Goal: Task Accomplishment & Management: Use online tool/utility

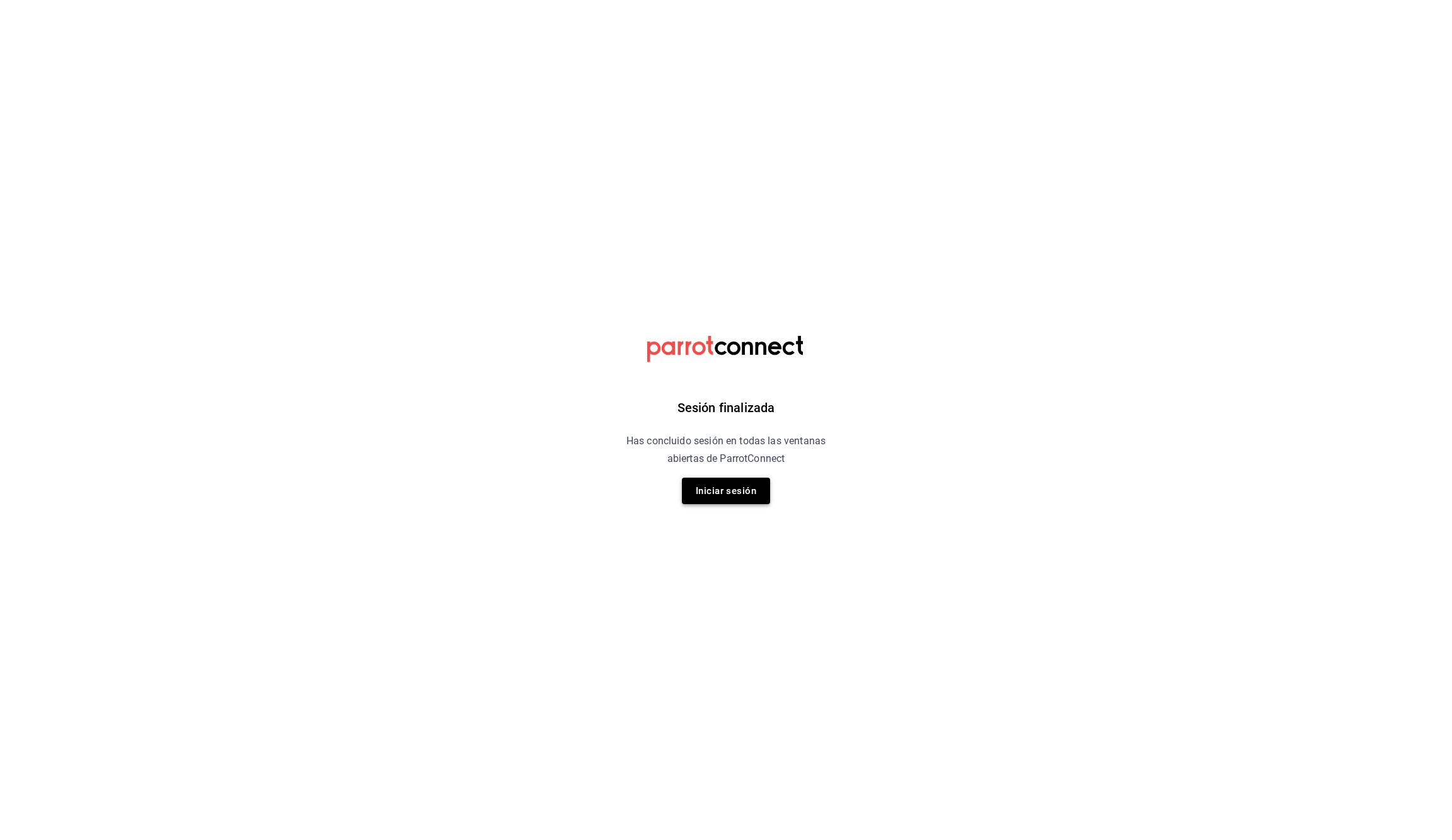
click at [745, 487] on button "Iniciar sesión" at bounding box center [726, 491] width 89 height 27
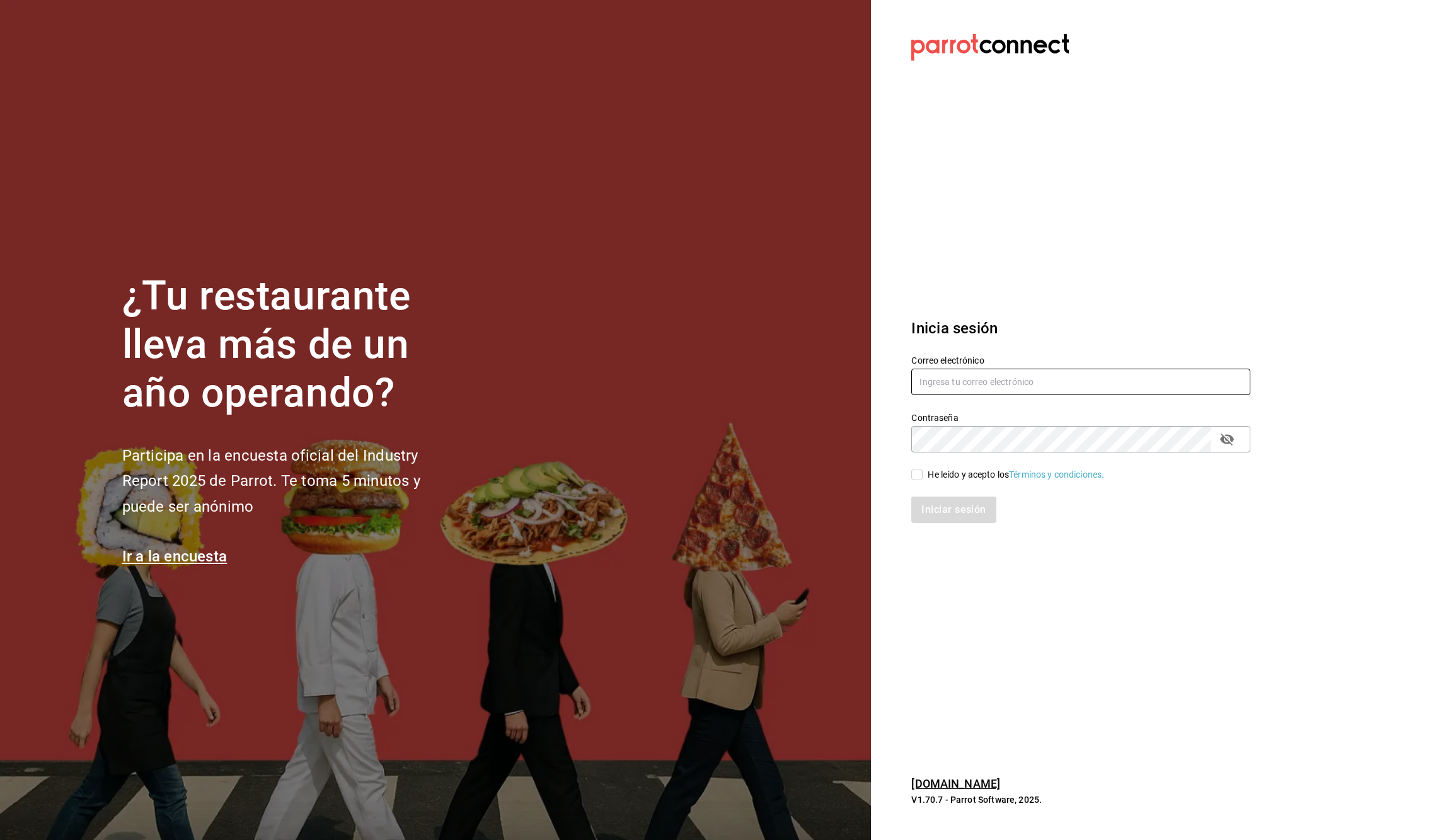
type input "[EMAIL_ADDRESS][DOMAIN_NAME]"
click at [928, 479] on div "He leído y acepto los Términos y condiciones." at bounding box center [1016, 475] width 176 height 13
click at [923, 479] on input "He leído y acepto los Términos y condiciones." at bounding box center [917, 475] width 11 height 11
checkbox input "true"
click at [948, 513] on button "Iniciar sesión" at bounding box center [954, 510] width 86 height 27
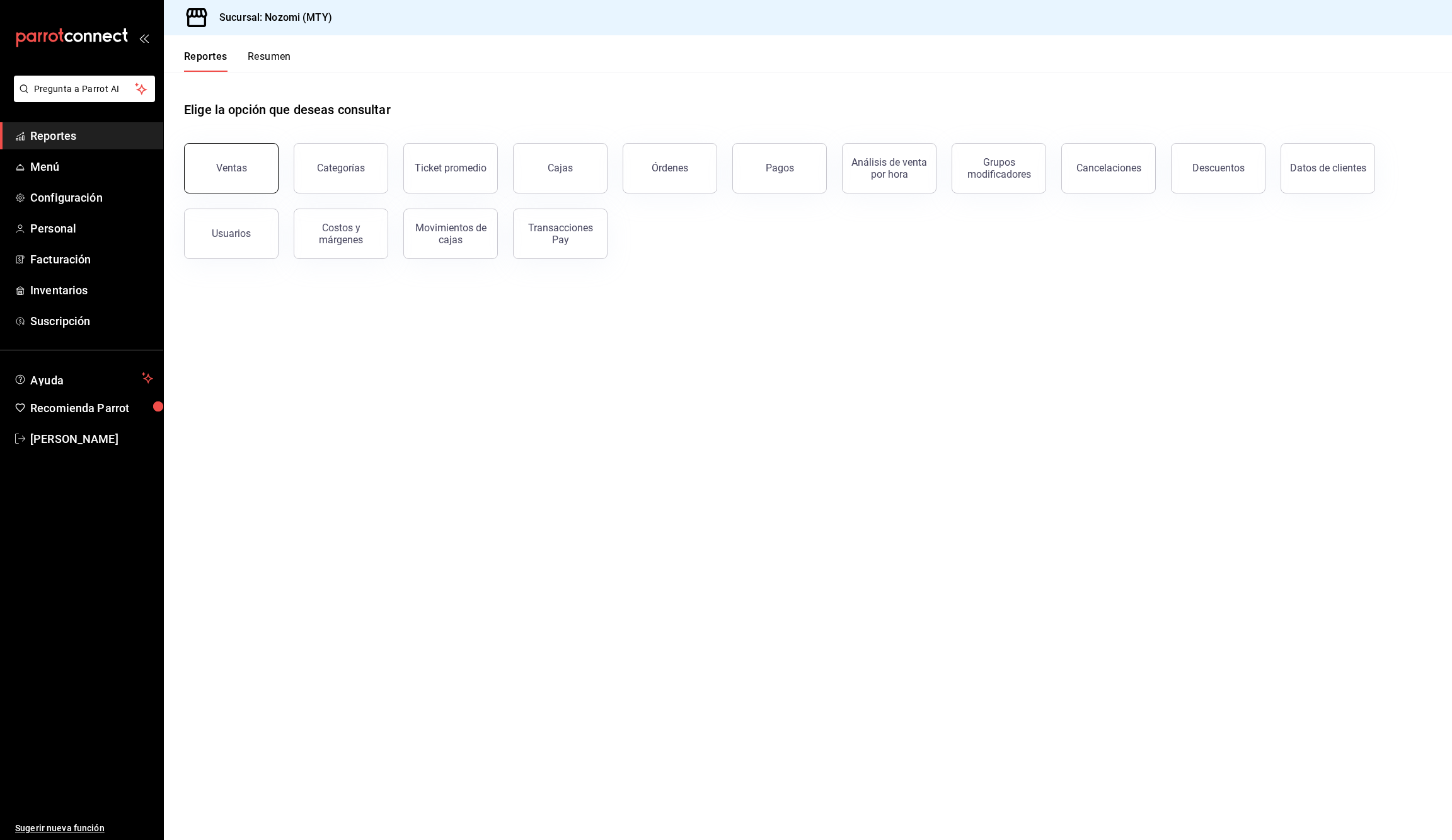
click at [233, 160] on button "Ventas" at bounding box center [231, 169] width 95 height 51
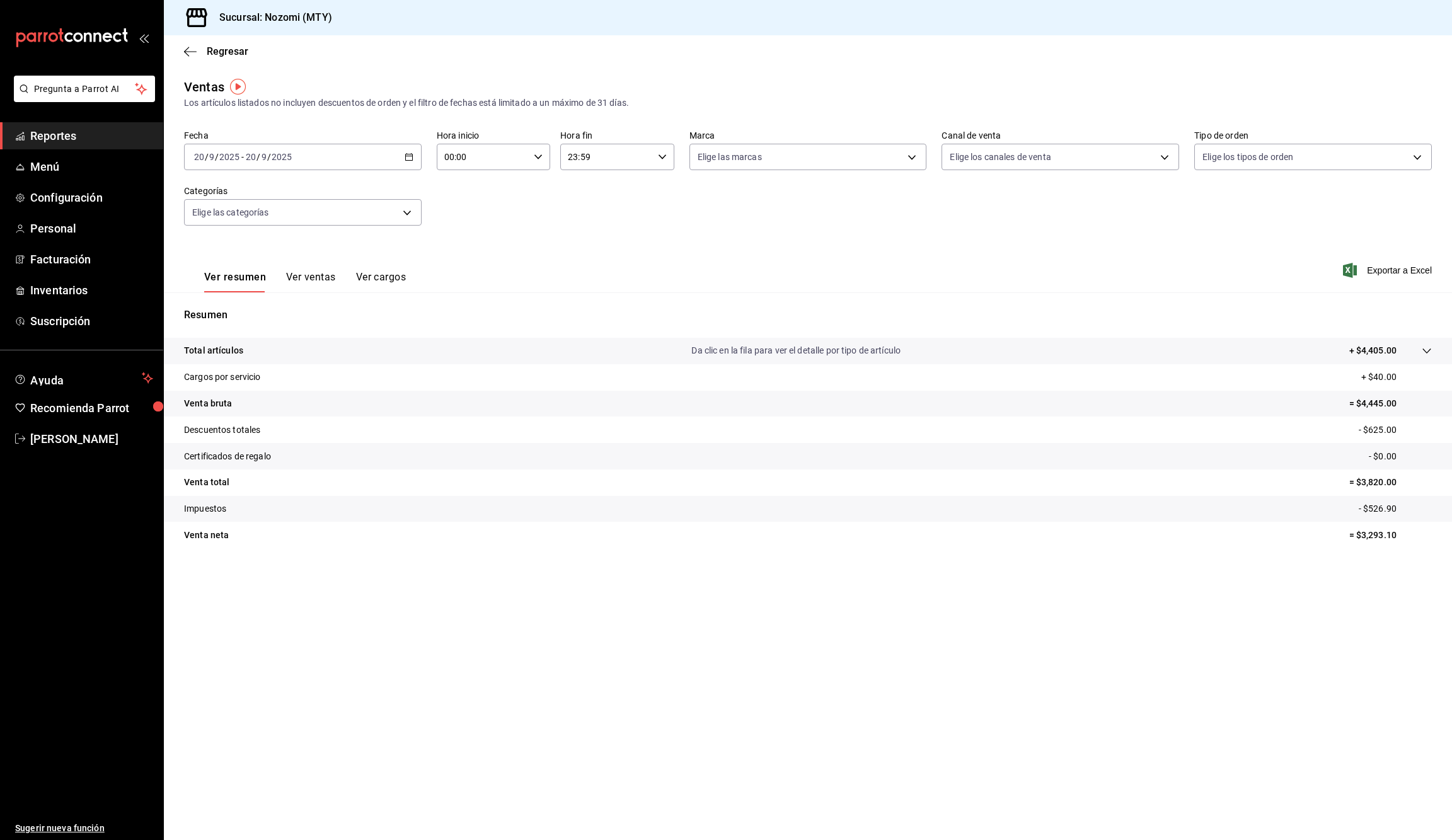
click at [414, 157] on div "2025-09-20 20 / 9 / 2025 - 2025-09-20 20 / 9 / 2025" at bounding box center [303, 157] width 237 height 27
click at [547, 217] on div "Fecha 2025-09-20 20 / 9 / 2025 - 2025-09-20 20 / 9 / 2025 Hoy Ayer Semana actua…" at bounding box center [808, 185] width 1248 height 111
click at [412, 162] on div "2025-09-20 20 / 9 / 2025 - 2025-09-20 20 / 9 / 2025" at bounding box center [303, 157] width 237 height 27
click at [255, 302] on span "Rango de fechas" at bounding box center [243, 308] width 98 height 13
click at [449, 200] on icon "button" at bounding box center [442, 203] width 15 height 15
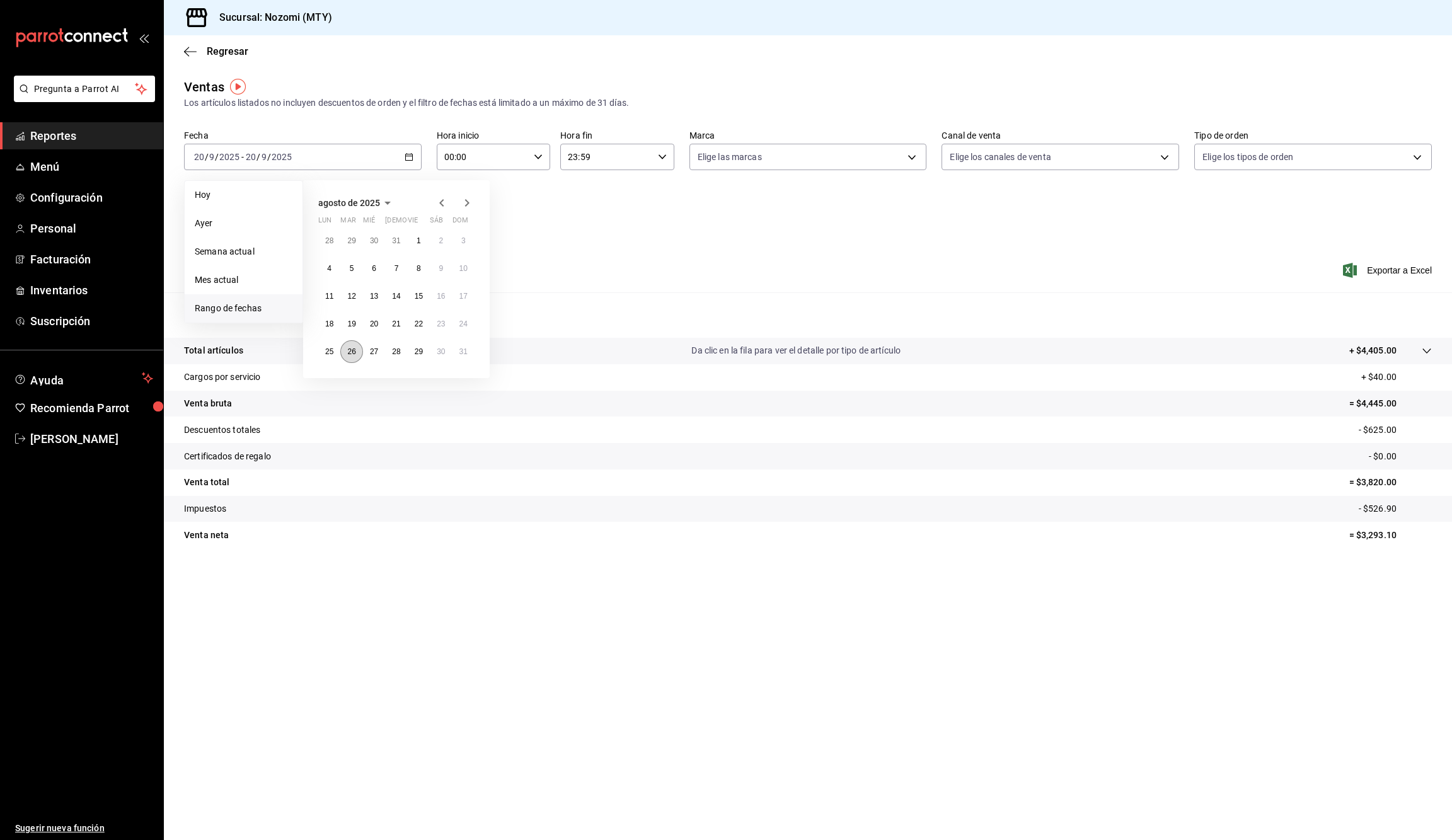
click at [353, 351] on abbr "26" at bounding box center [351, 351] width 8 height 9
click at [321, 273] on button "Ver ventas" at bounding box center [310, 282] width 50 height 22
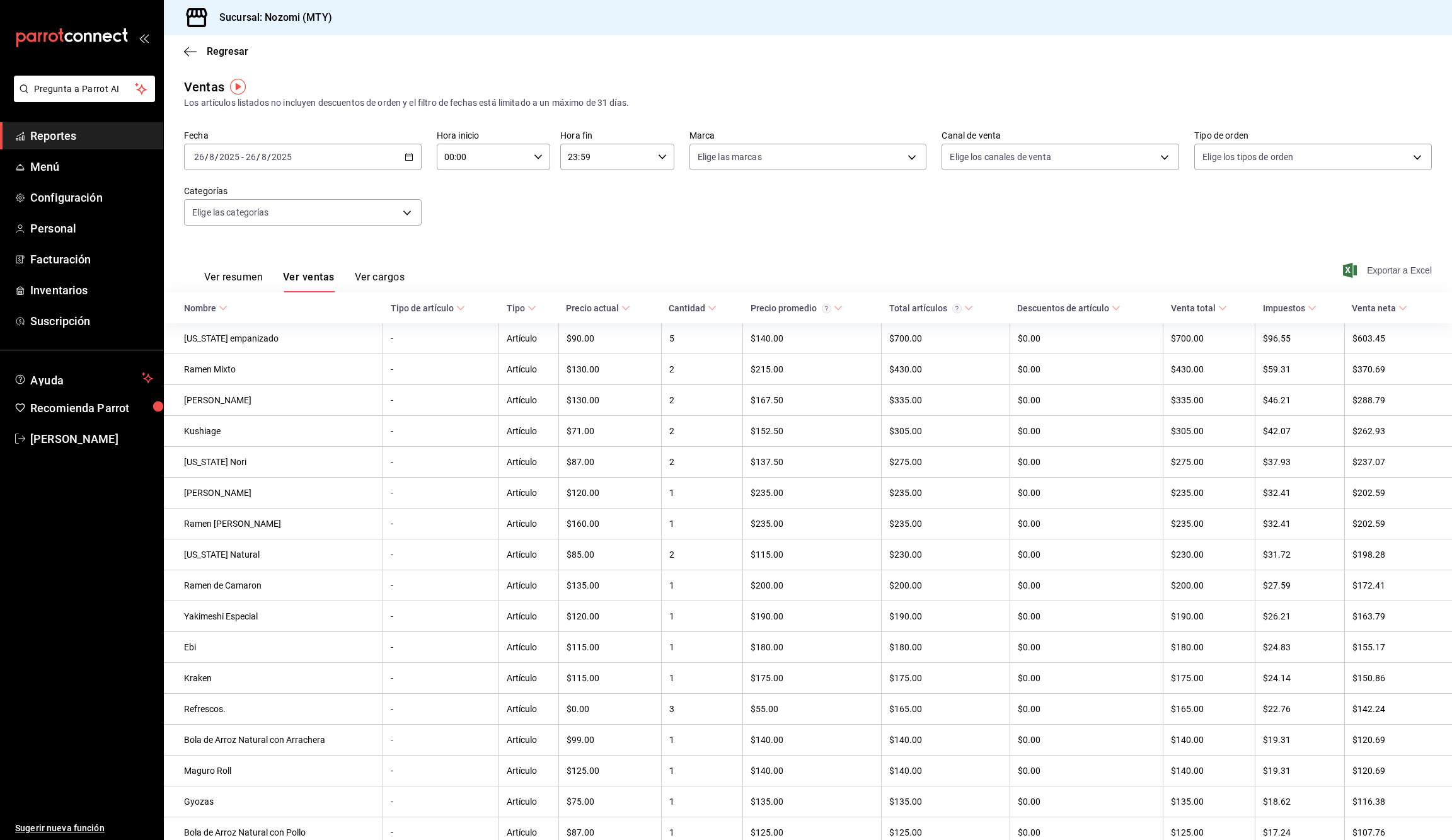
click at [1361, 268] on span "Exportar a Excel" at bounding box center [1389, 270] width 86 height 15
click at [399, 147] on div "2025-08-26 26 / 8 / 2025 - 2025-08-26 26 / 8 / 2025" at bounding box center [303, 157] width 237 height 27
click at [370, 353] on abbr "27" at bounding box center [374, 351] width 8 height 9
click at [370, 348] on abbr "27" at bounding box center [374, 351] width 8 height 9
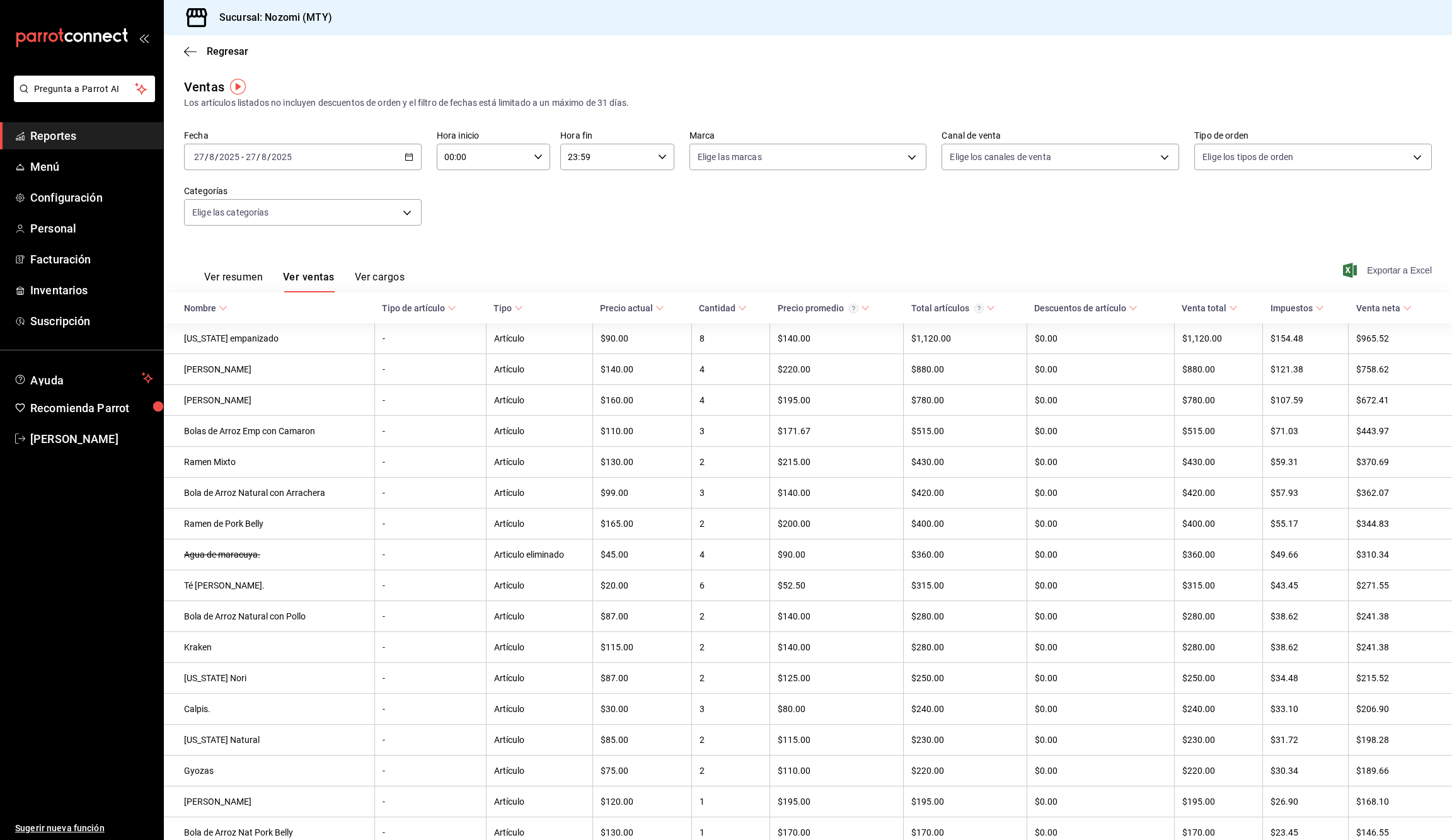
click at [1395, 270] on span "Exportar a Excel" at bounding box center [1389, 270] width 86 height 15
click at [414, 157] on div "2025-08-27 27 / 8 / 2025 - 2025-08-27 27 / 8 / 2025" at bounding box center [303, 157] width 237 height 27
click at [397, 347] on abbr "28" at bounding box center [396, 351] width 8 height 9
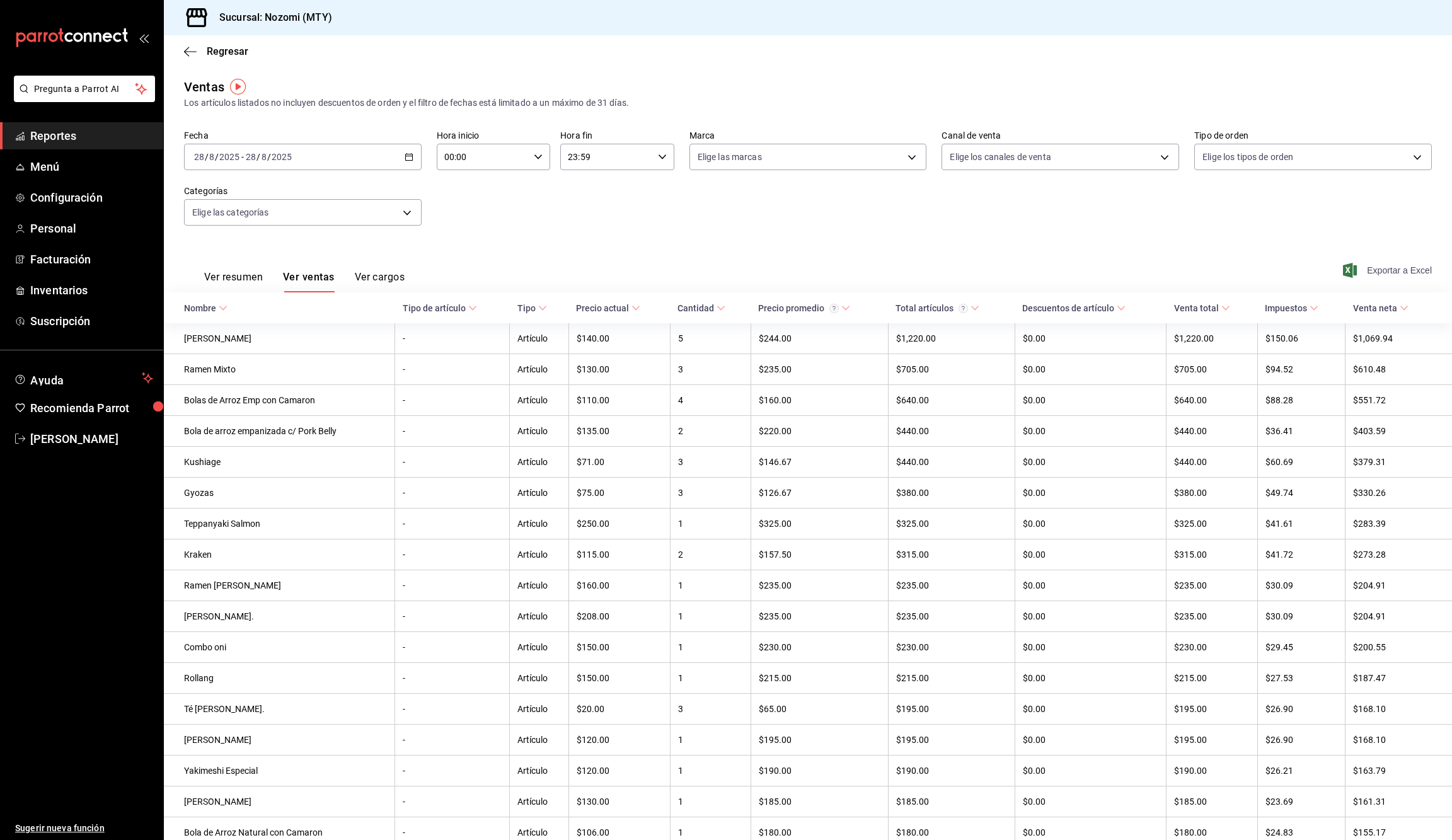
click at [1413, 266] on span "Exportar a Excel" at bounding box center [1389, 270] width 86 height 15
click at [1383, 270] on span "Exportar a Excel" at bounding box center [1389, 270] width 86 height 15
click at [416, 157] on div "2025-08-28 28 / 8 / 2025 - 2025-08-28 28 / 8 / 2025" at bounding box center [303, 157] width 237 height 27
click at [423, 350] on abbr "29" at bounding box center [419, 351] width 8 height 9
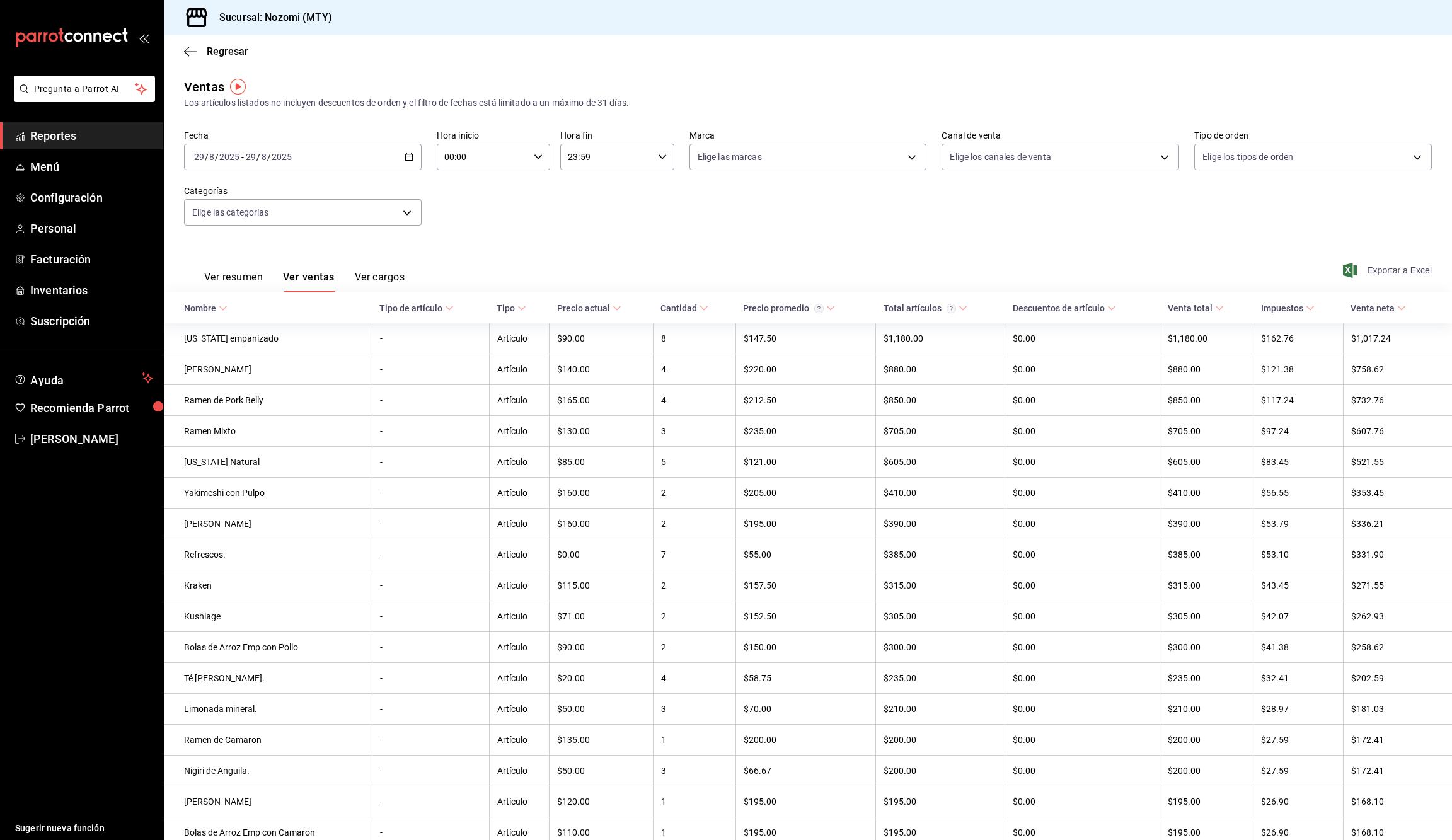
click at [1384, 268] on span "Exportar a Excel" at bounding box center [1389, 270] width 86 height 15
click at [416, 159] on div "2025-08-29 29 / 8 / 2025 - 2025-08-29 29 / 8 / 2025" at bounding box center [303, 157] width 237 height 27
click at [446, 354] on button "30" at bounding box center [440, 352] width 22 height 22
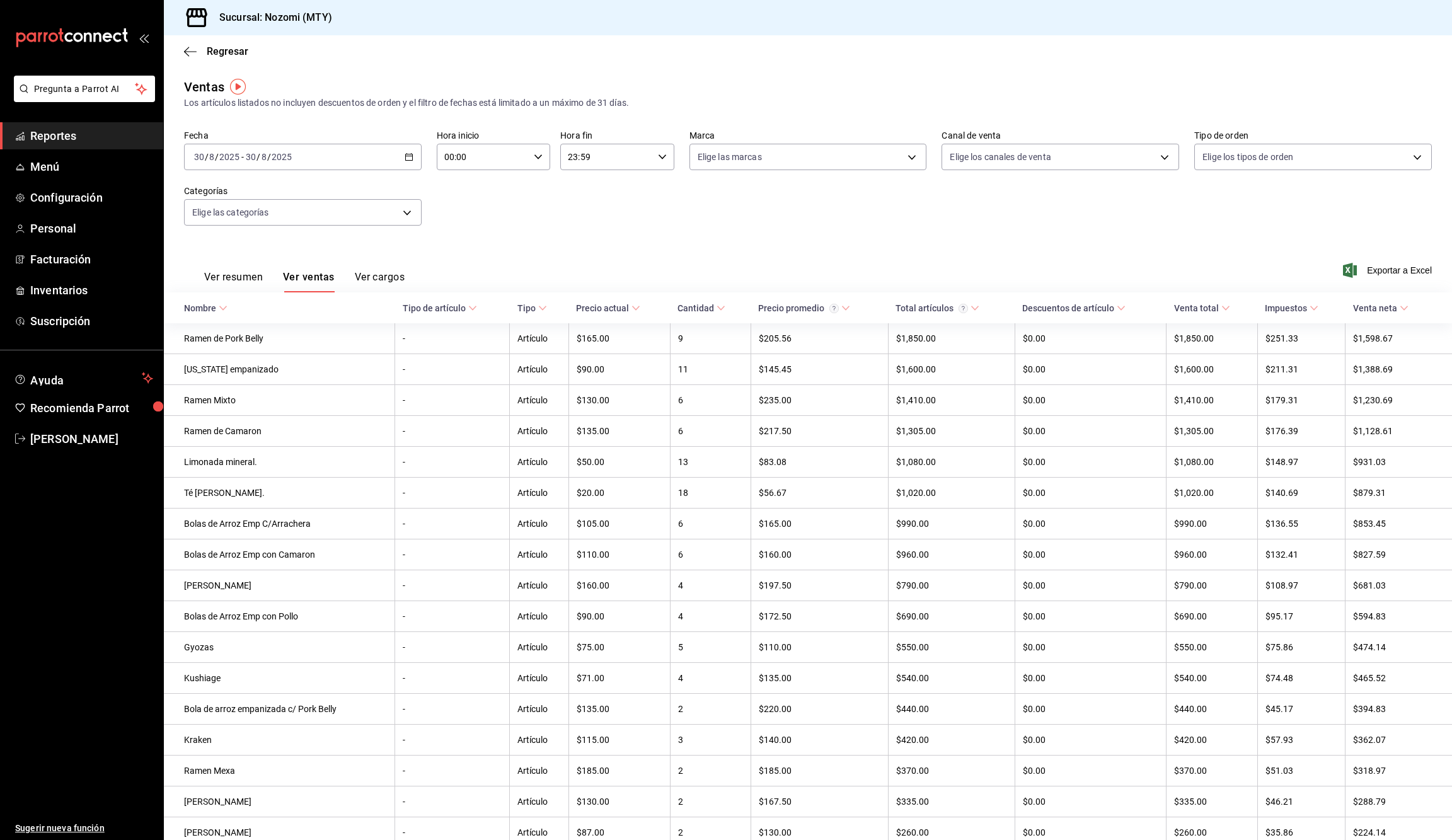
click at [1368, 255] on div "Ver resumen Ver ventas Ver cargos Exportar a Excel" at bounding box center [808, 267] width 1288 height 52
click at [1367, 263] on span "Exportar a Excel" at bounding box center [1389, 270] width 86 height 15
click at [398, 151] on div "2025-08-30 30 / 8 / 2025 - 2025-08-30 30 / 8 / 2025" at bounding box center [303, 157] width 237 height 27
click at [466, 355] on button "31" at bounding box center [463, 352] width 22 height 22
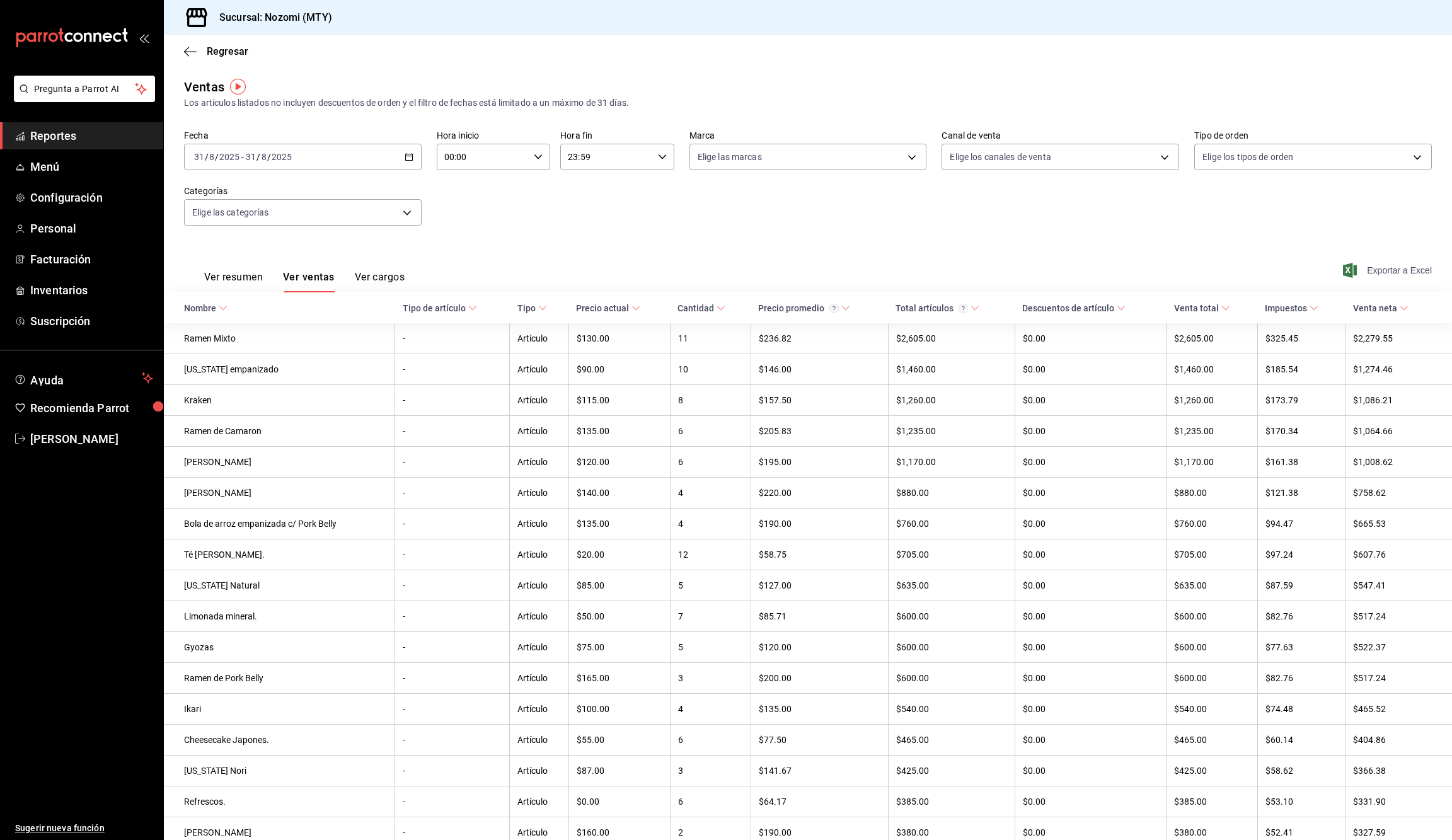
click at [1378, 273] on span "Exportar a Excel" at bounding box center [1389, 270] width 86 height 15
click at [403, 164] on div "2025-08-31 31 / 8 / 2025 - 2025-08-31 31 / 8 / 2025" at bounding box center [303, 157] width 237 height 27
click at [469, 197] on icon "button" at bounding box center [467, 203] width 15 height 15
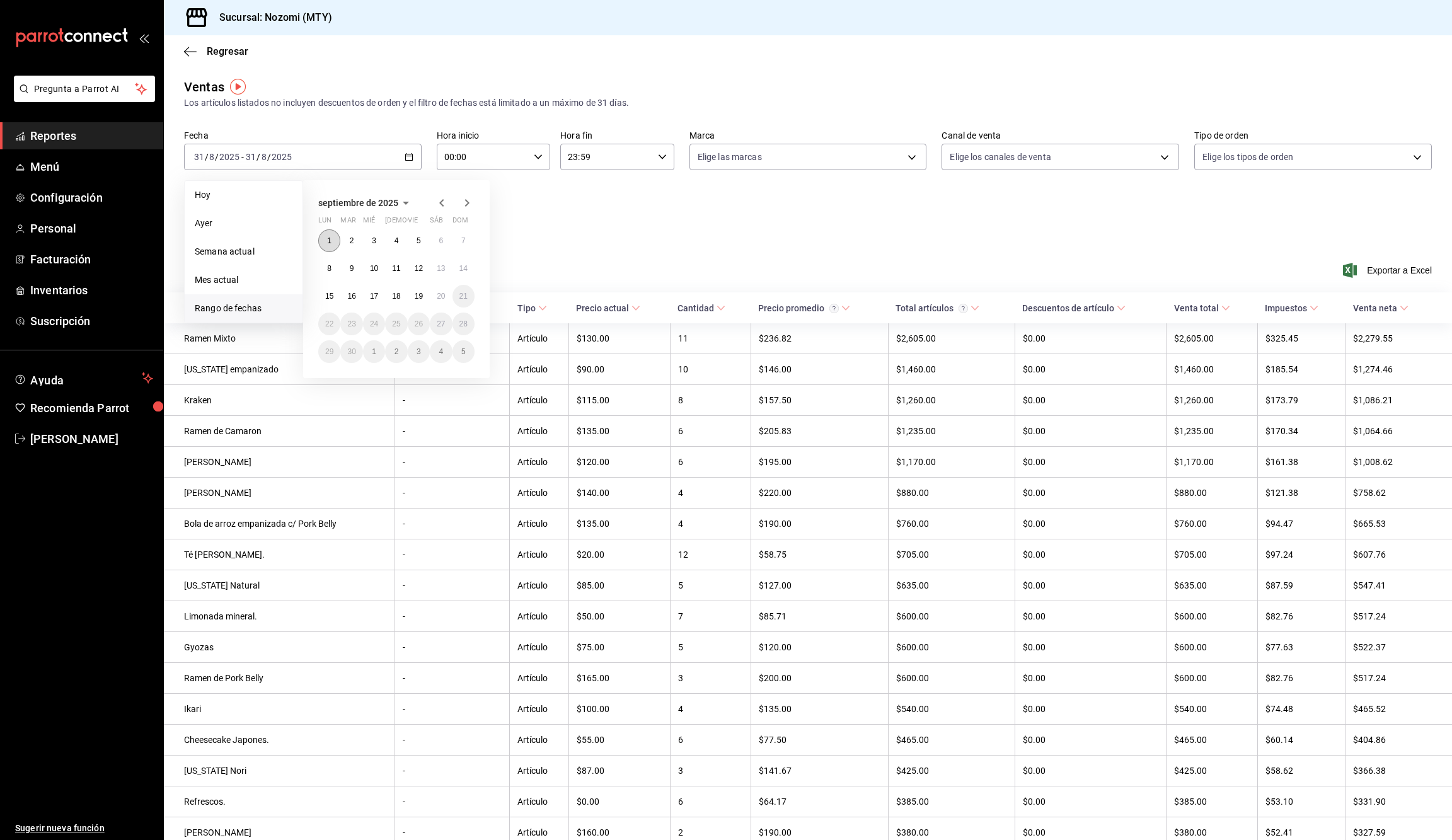
click at [328, 239] on abbr "1" at bounding box center [329, 240] width 4 height 9
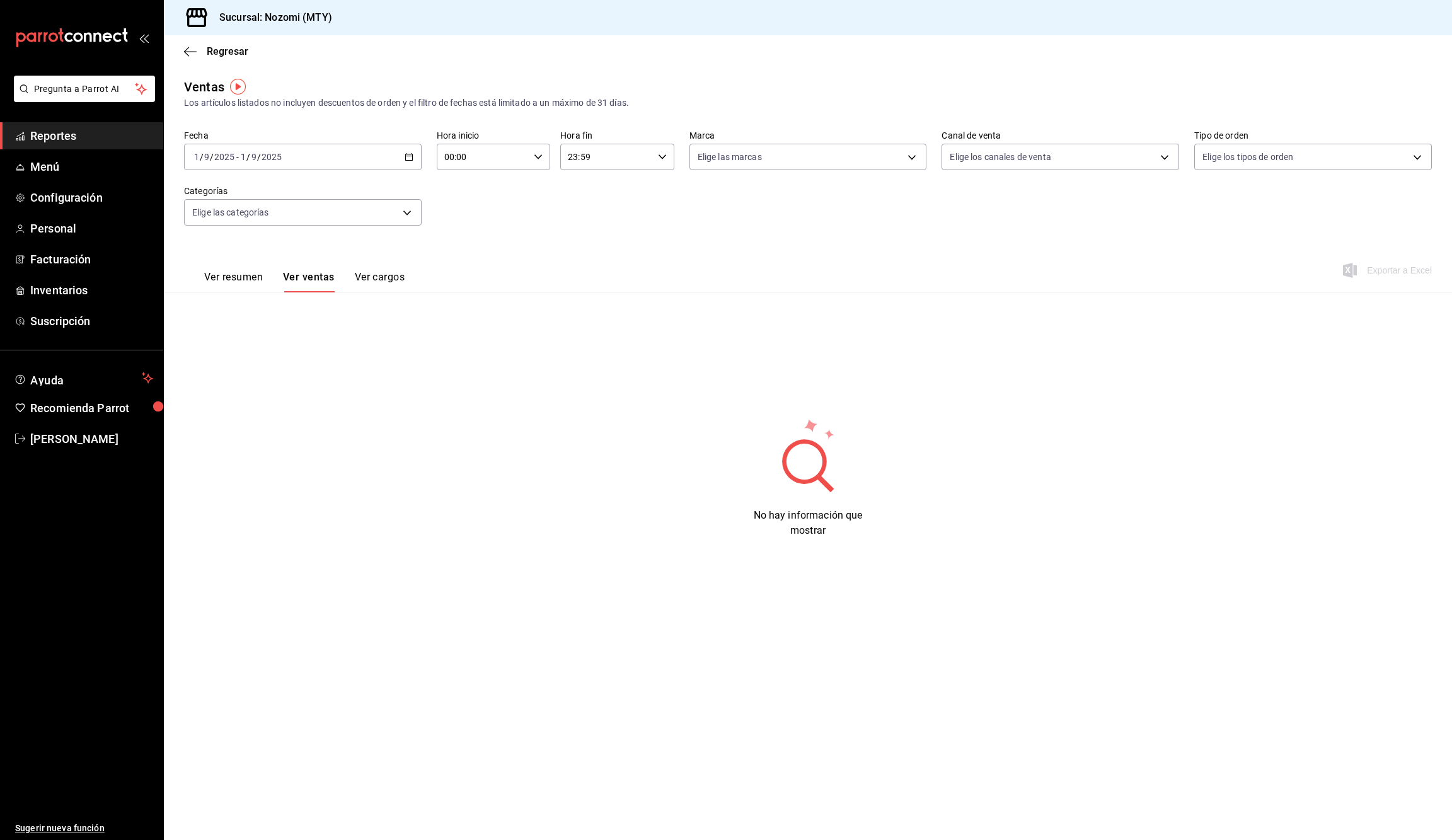
click at [409, 157] on icon "button" at bounding box center [409, 157] width 9 height 9
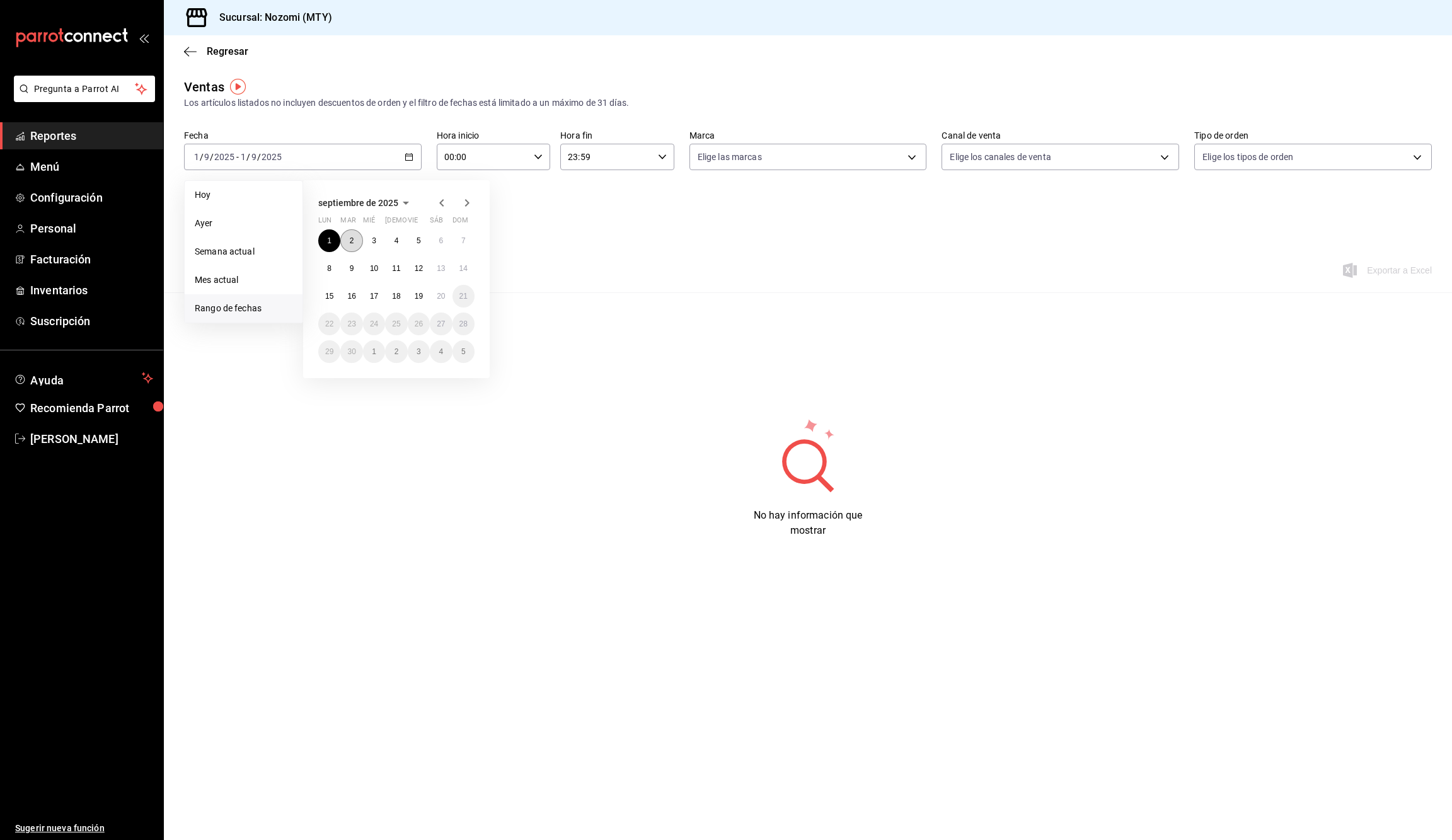
click at [359, 243] on button "2" at bounding box center [351, 241] width 22 height 22
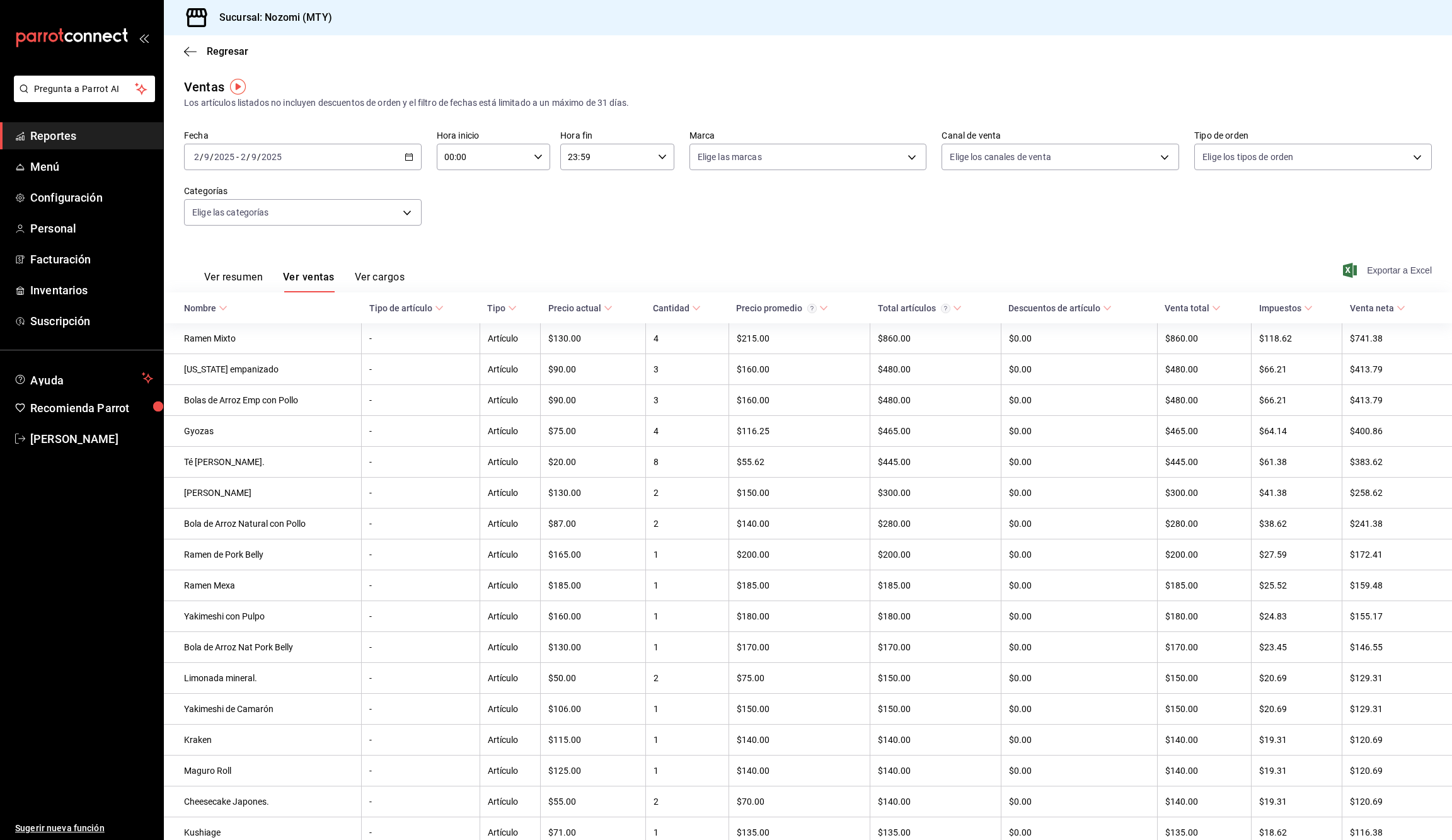
click at [1378, 265] on span "Exportar a Excel" at bounding box center [1389, 270] width 86 height 15
click at [412, 162] on div "2025-09-02 2 / 9 / 2025 - 2025-09-02 2 / 9 / 2025" at bounding box center [303, 157] width 237 height 27
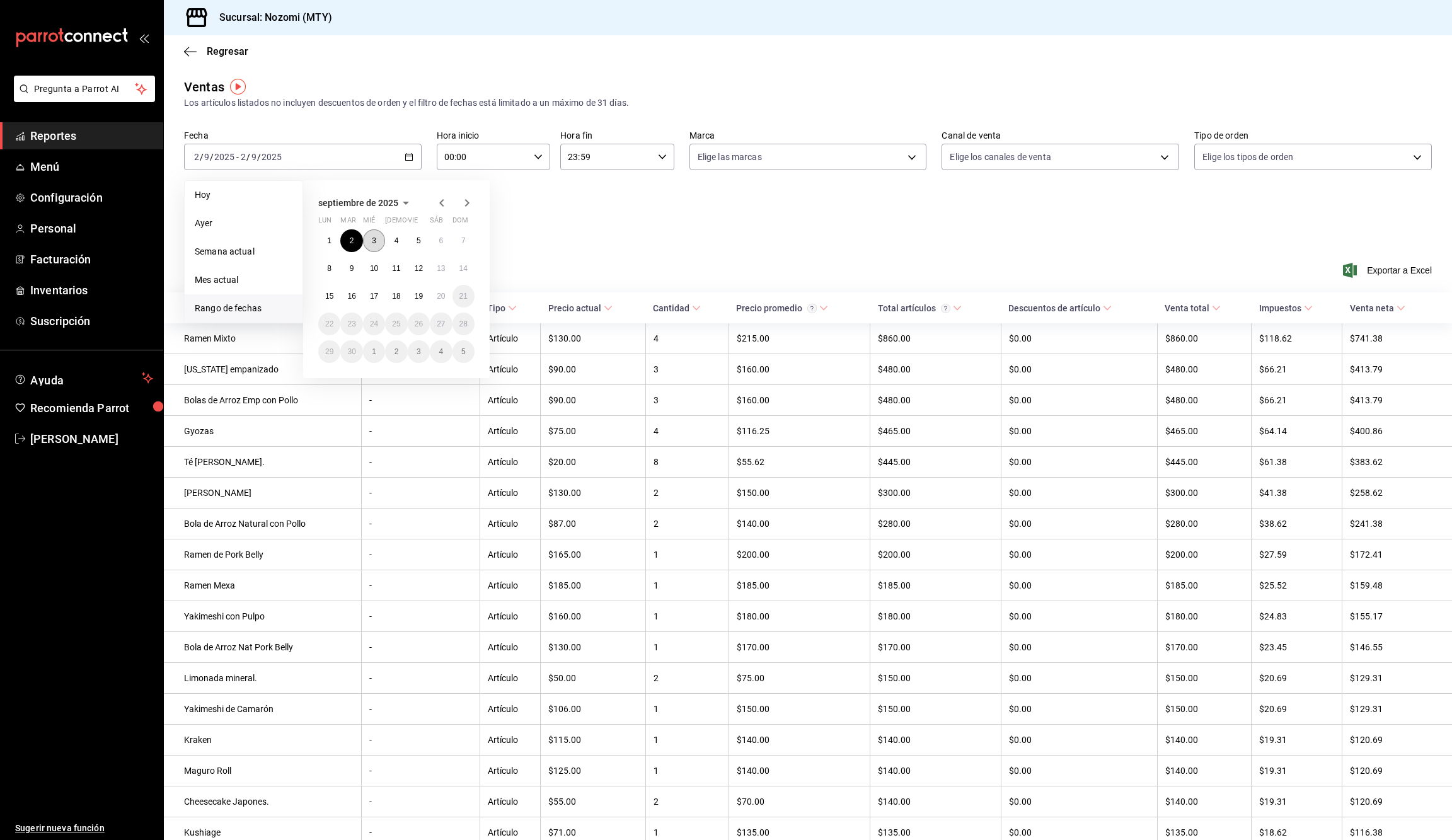
click at [374, 240] on abbr "3" at bounding box center [374, 240] width 4 height 9
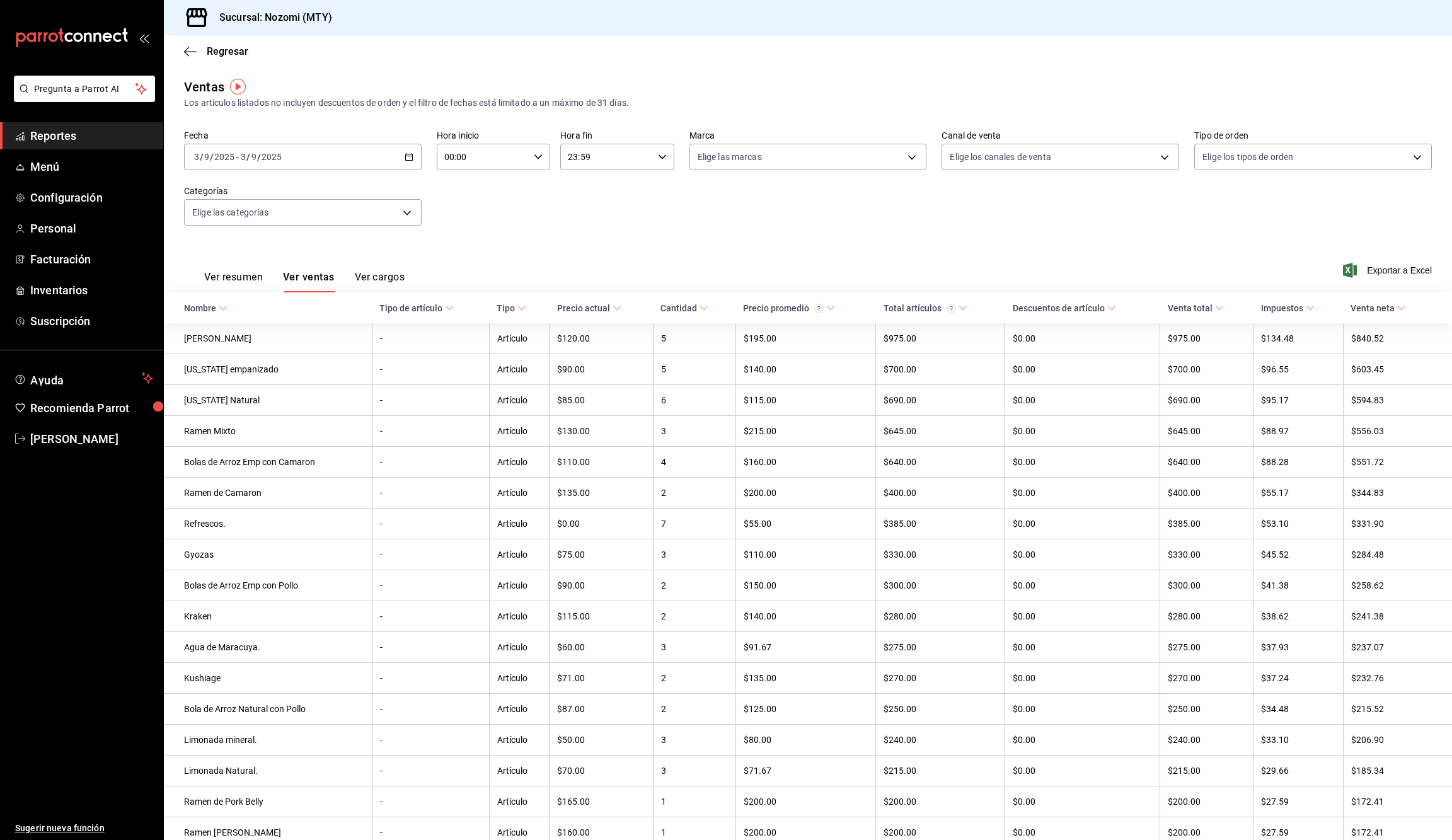
click at [1387, 255] on div "Ver resumen Ver ventas Ver cargos Exportar a Excel" at bounding box center [808, 267] width 1288 height 52
click at [1382, 268] on span "Exportar a Excel" at bounding box center [1389, 270] width 86 height 15
click at [402, 164] on div "2025-09-03 3 / 9 / 2025 - 2025-09-03 3 / 9 / 2025" at bounding box center [303, 157] width 237 height 27
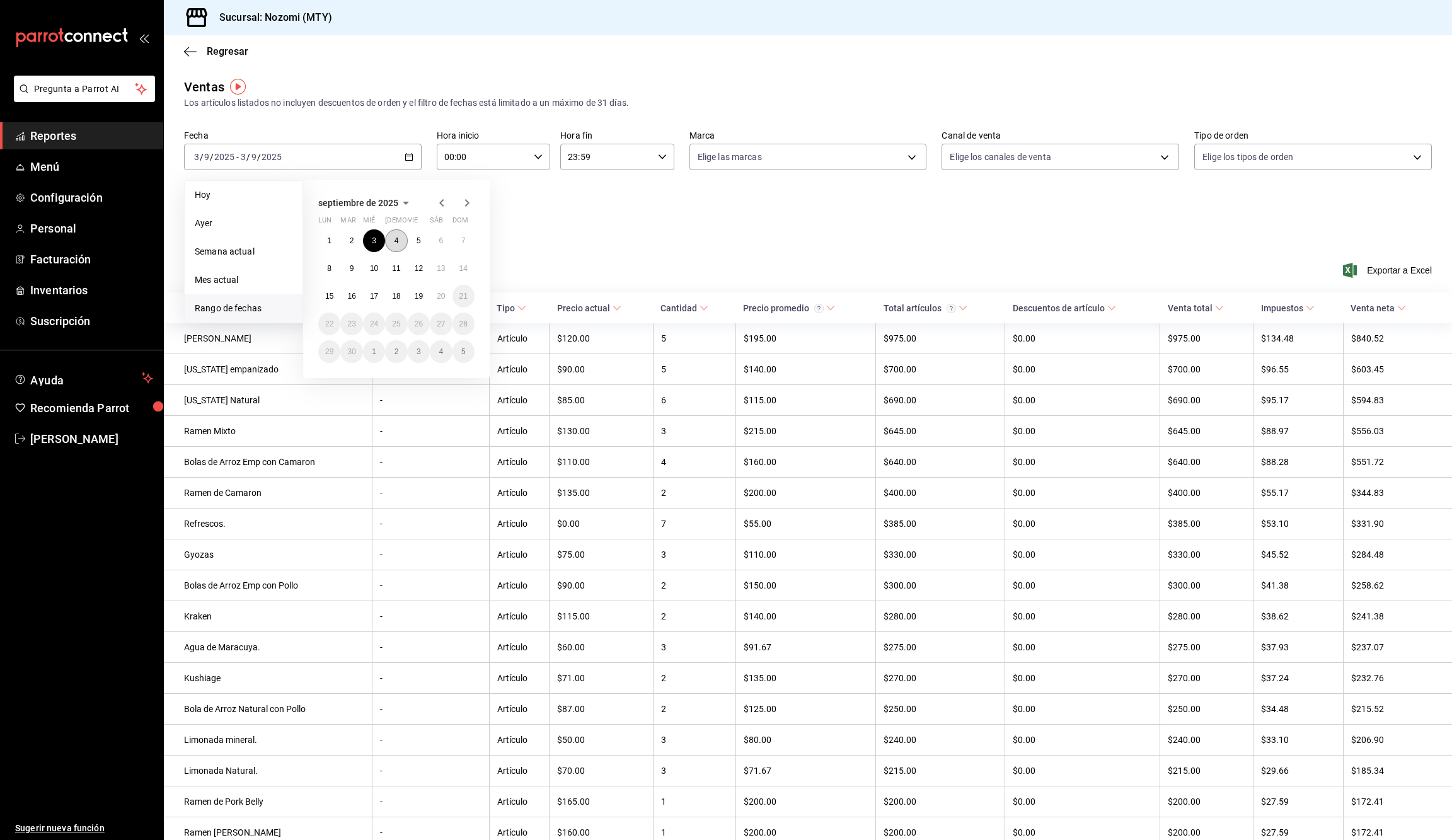
click at [395, 237] on abbr "4" at bounding box center [397, 240] width 4 height 9
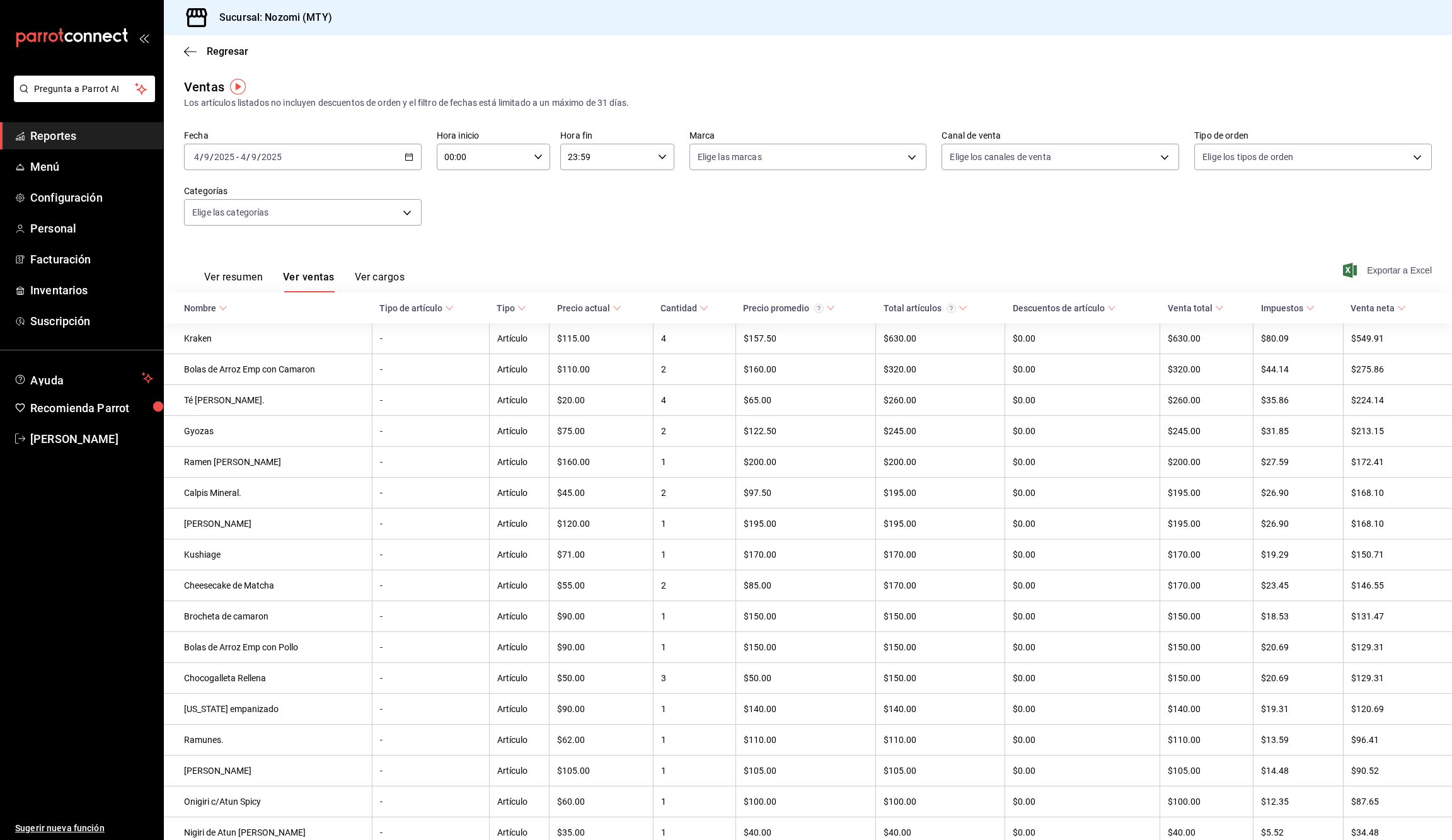
click at [1385, 267] on span "Exportar a Excel" at bounding box center [1389, 270] width 86 height 15
